Goal: Task Accomplishment & Management: Manage account settings

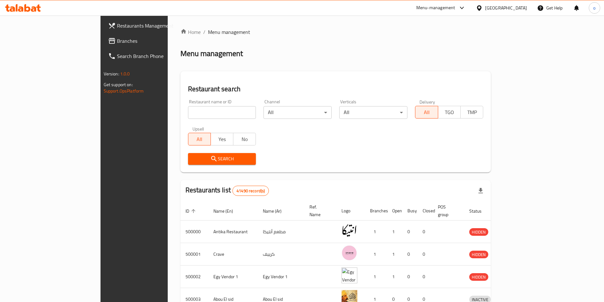
click at [117, 40] on span "Branches" at bounding box center [156, 41] width 79 height 8
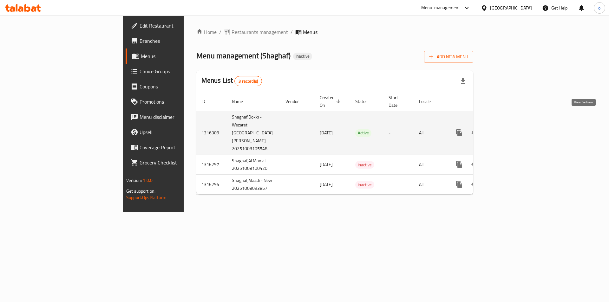
click at [508, 129] on icon "enhanced table" at bounding box center [505, 133] width 8 height 8
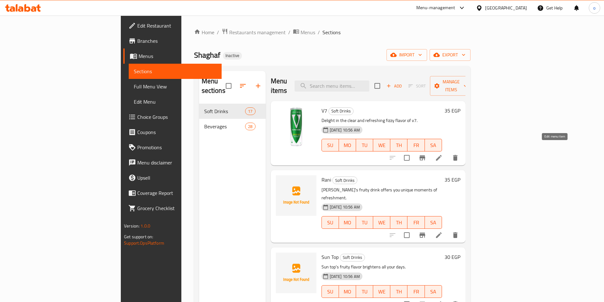
click at [442, 154] on icon at bounding box center [439, 158] width 8 height 8
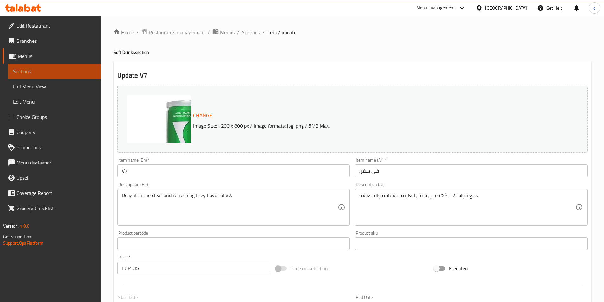
click at [48, 69] on span "Sections" at bounding box center [54, 72] width 83 height 8
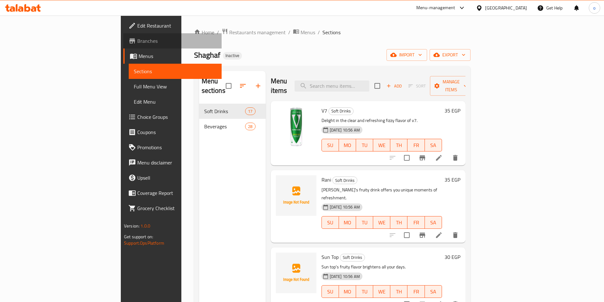
click at [137, 42] on span "Branches" at bounding box center [176, 41] width 79 height 8
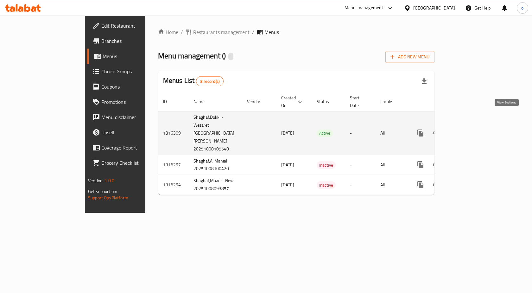
click at [474, 125] on link "enhanced table" at bounding box center [466, 132] width 15 height 15
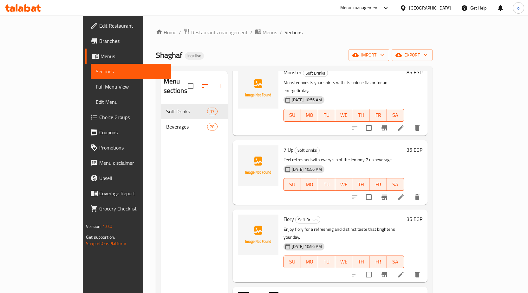
scroll to position [507, 0]
